Goal: Transaction & Acquisition: Purchase product/service

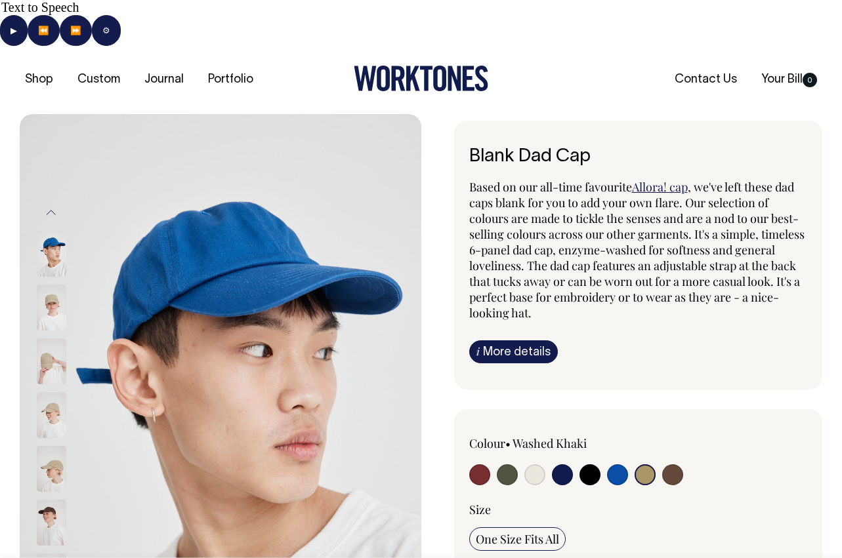
click at [39, 392] on img at bounding box center [52, 415] width 30 height 46
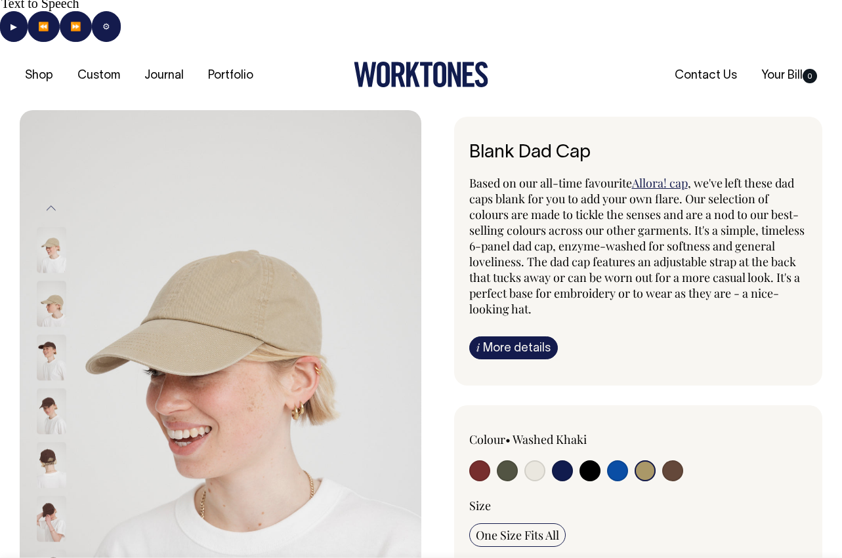
click at [534, 461] on input "radio" at bounding box center [534, 471] width 21 height 21
radio input "true"
select select "Natural"
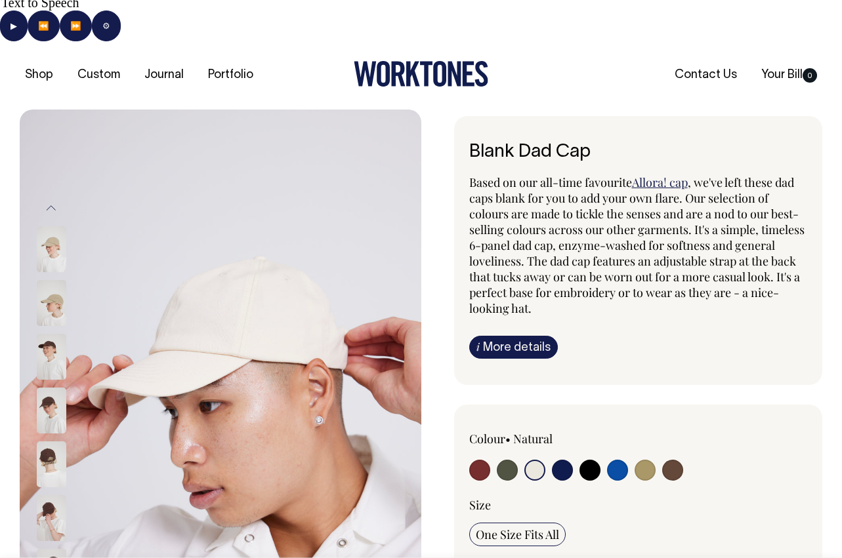
scroll to position [5, 0]
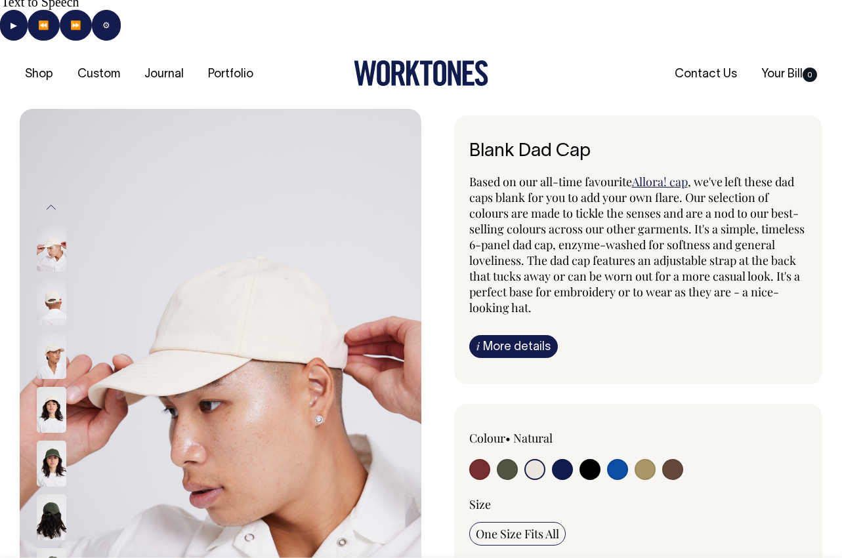
click at [644, 459] on input "radio" at bounding box center [645, 469] width 21 height 21
radio input "true"
select select "Washed Khaki"
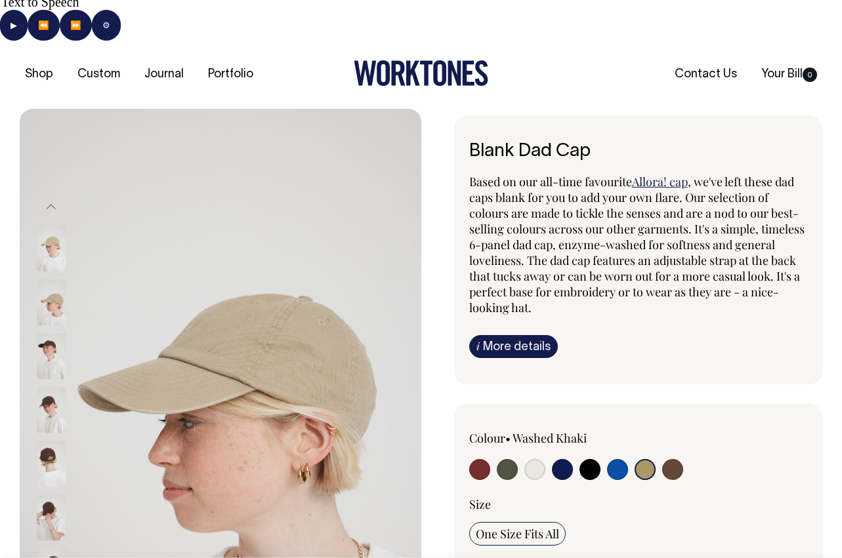
click at [46, 441] on img at bounding box center [52, 464] width 30 height 46
drag, startPoint x: 238, startPoint y: 366, endPoint x: 35, endPoint y: 1, distance: 417.5
click at [476, 459] on input "radio" at bounding box center [479, 469] width 21 height 21
radio input "true"
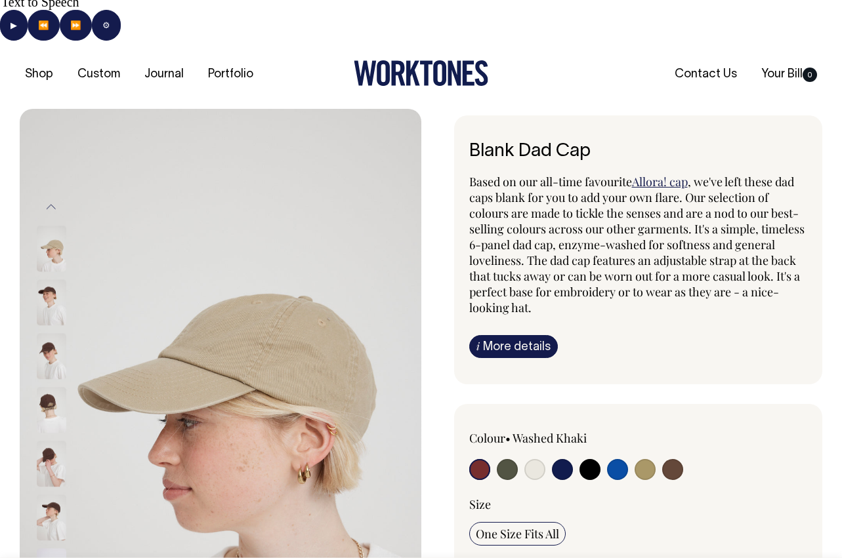
radio input "true"
select select "Burgundy"
